Goal: Check status: Check status

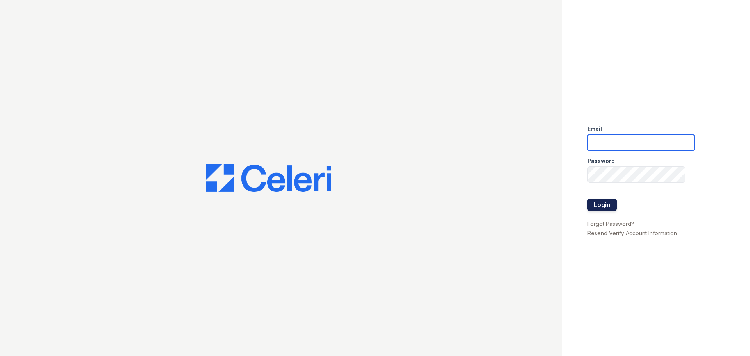
type input "mmoran@trinity-pm.com"
click at [596, 201] on button "Login" at bounding box center [601, 204] width 29 height 12
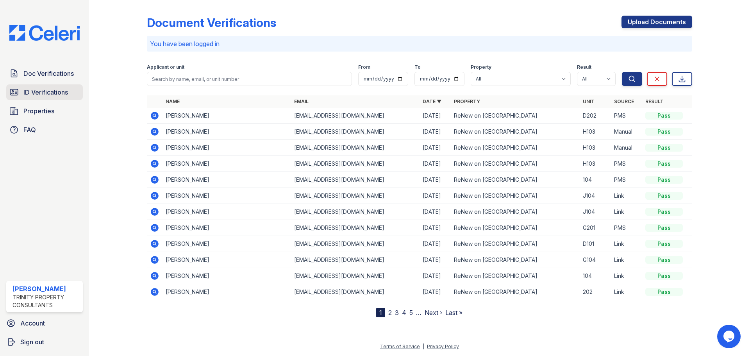
click at [45, 93] on span "ID Verifications" at bounding box center [45, 91] width 45 height 9
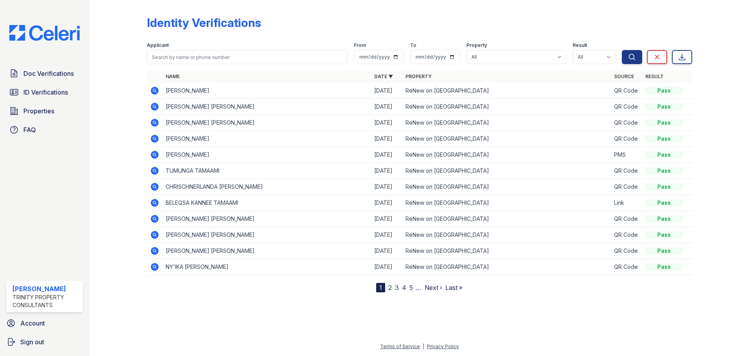
click at [390, 289] on link "2" at bounding box center [390, 287] width 4 height 8
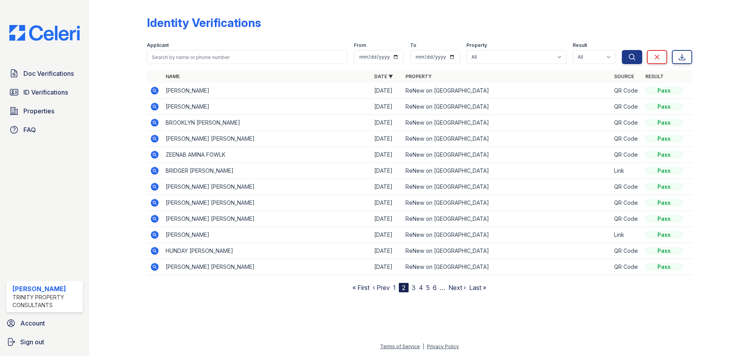
click at [412, 288] on link "3" at bounding box center [414, 287] width 4 height 8
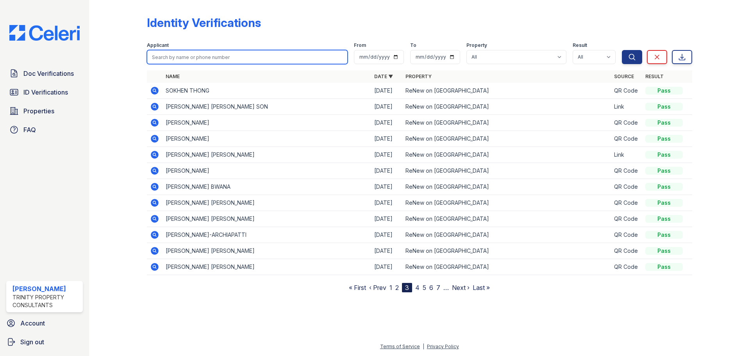
click at [177, 57] on input "search" at bounding box center [247, 57] width 201 height 14
drag, startPoint x: 173, startPoint y: 57, endPoint x: 134, endPoint y: 63, distance: 39.9
click at [134, 63] on div "Identity Verifications Filter Applicant charle From To Property All ReNew on Ea…" at bounding box center [420, 152] width 636 height 305
type input "simon"
click at [622, 50] on button "Search" at bounding box center [632, 57] width 20 height 14
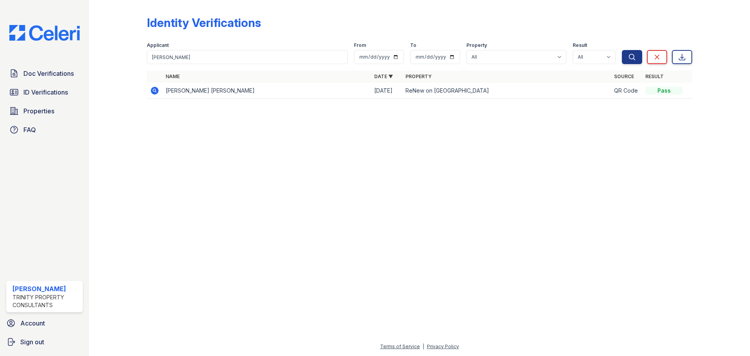
click at [205, 92] on td "CHARLES ANDERSON JR SIMON" at bounding box center [266, 91] width 209 height 16
click at [148, 93] on td at bounding box center [155, 91] width 16 height 16
click at [151, 91] on icon at bounding box center [155, 91] width 8 height 8
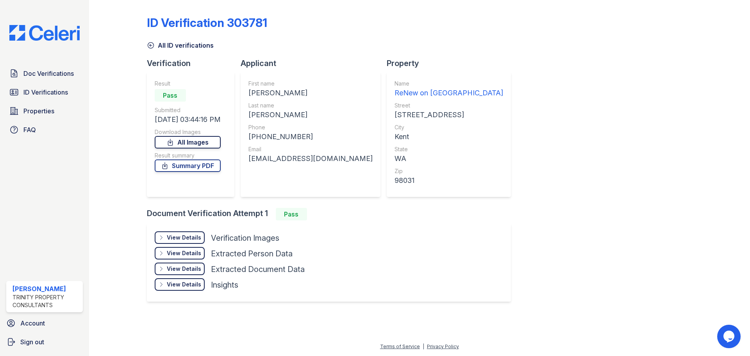
click at [202, 143] on link "All Images" at bounding box center [188, 142] width 66 height 12
click at [191, 169] on link "Summary PDF" at bounding box center [188, 165] width 66 height 12
click at [182, 143] on link "All Images" at bounding box center [188, 142] width 66 height 12
click at [35, 76] on span "Doc Verifications" at bounding box center [48, 73] width 50 height 9
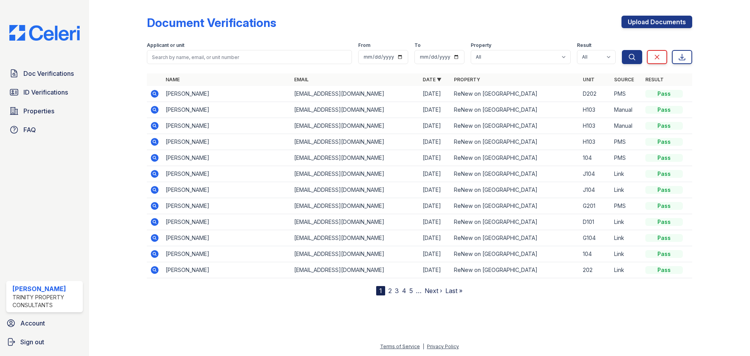
click at [155, 108] on icon at bounding box center [155, 110] width 8 height 8
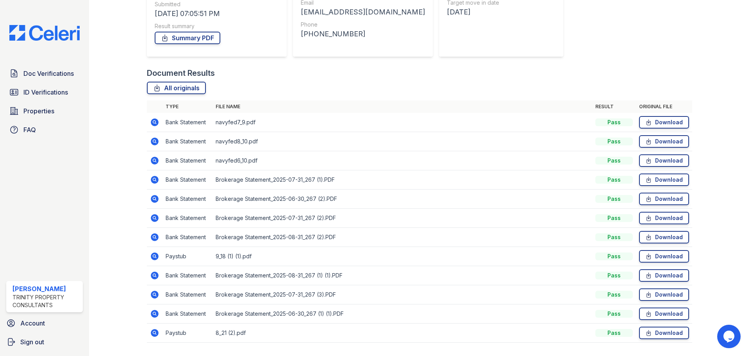
scroll to position [146, 0]
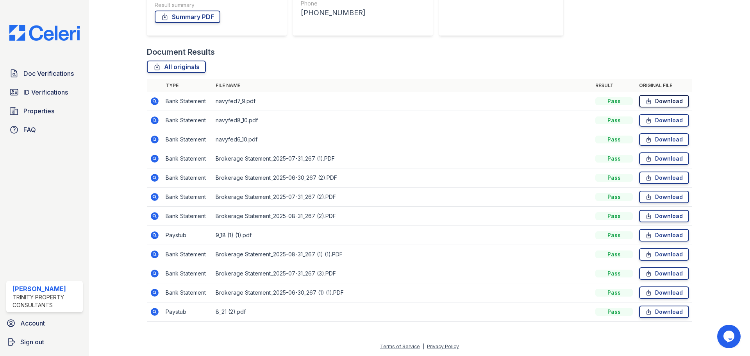
click at [646, 102] on icon at bounding box center [648, 100] width 4 height 5
click at [656, 100] on link "Download" at bounding box center [664, 101] width 50 height 12
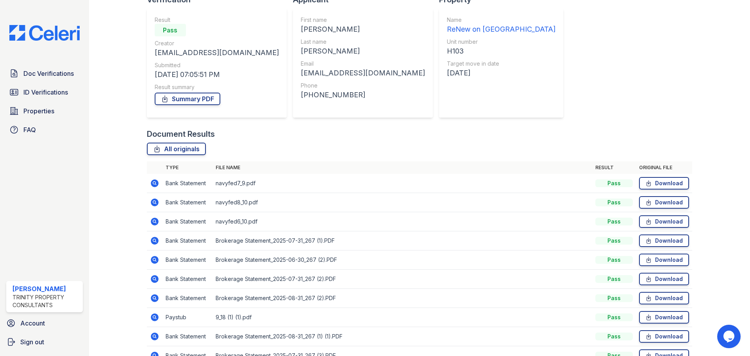
scroll to position [29, 0]
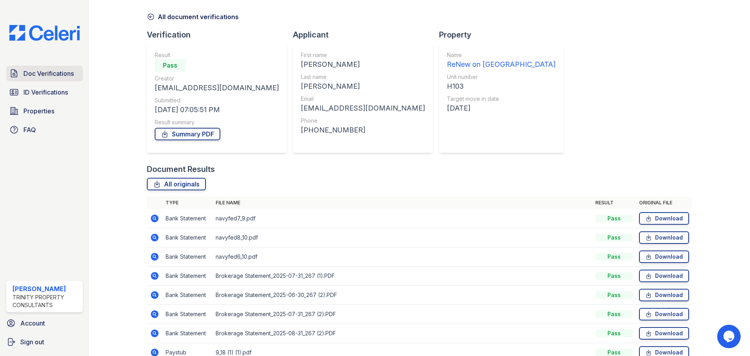
click at [35, 79] on link "Doc Verifications" at bounding box center [44, 74] width 77 height 16
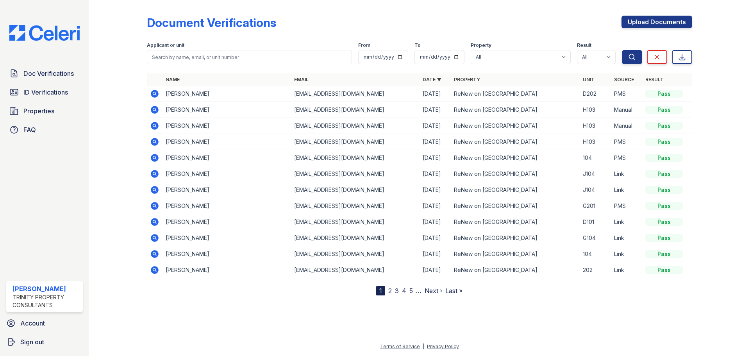
click at [157, 95] on icon at bounding box center [155, 94] width 8 height 8
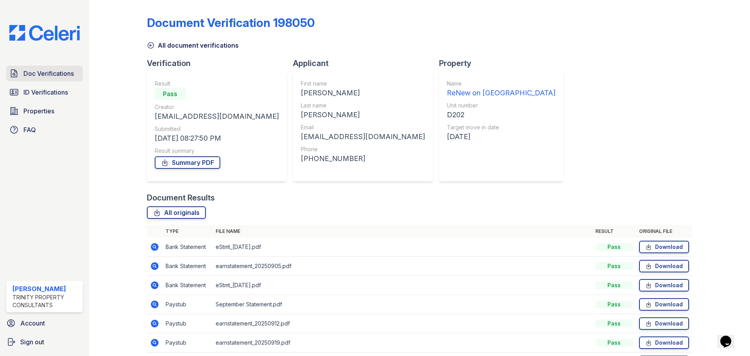
click at [25, 70] on span "Doc Verifications" at bounding box center [48, 73] width 50 height 9
